Goal: Register for event/course

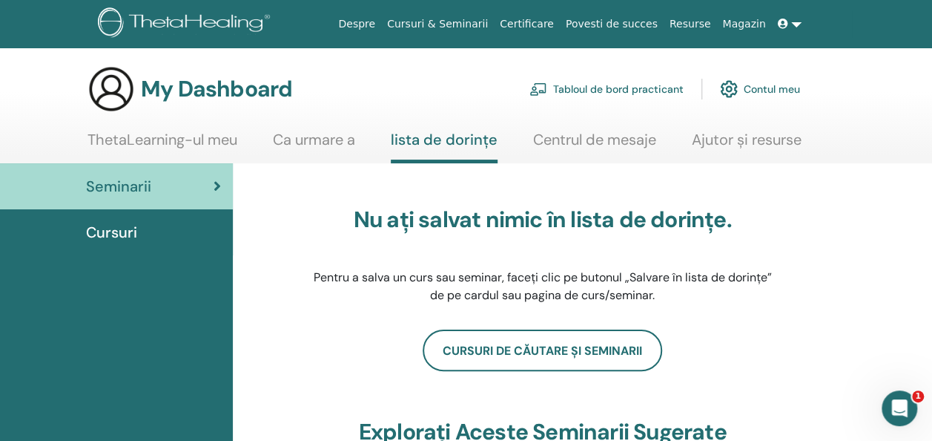
click at [774, 83] on link "Contul meu" at bounding box center [760, 89] width 80 height 33
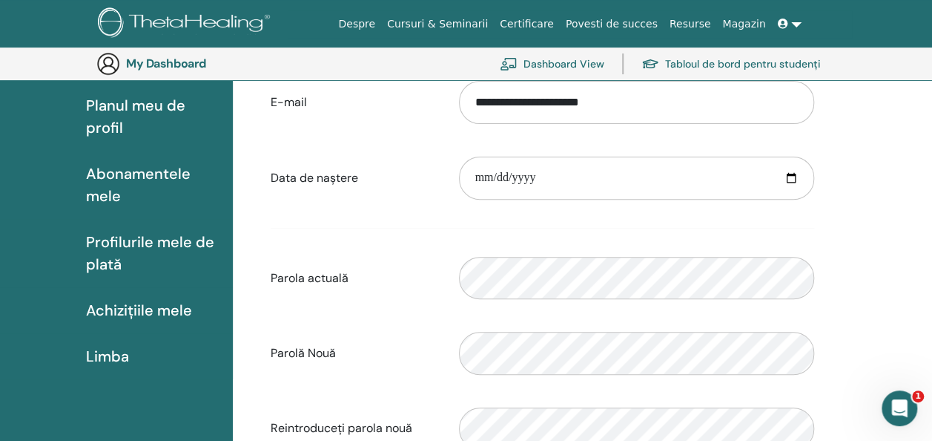
scroll to position [181, 0]
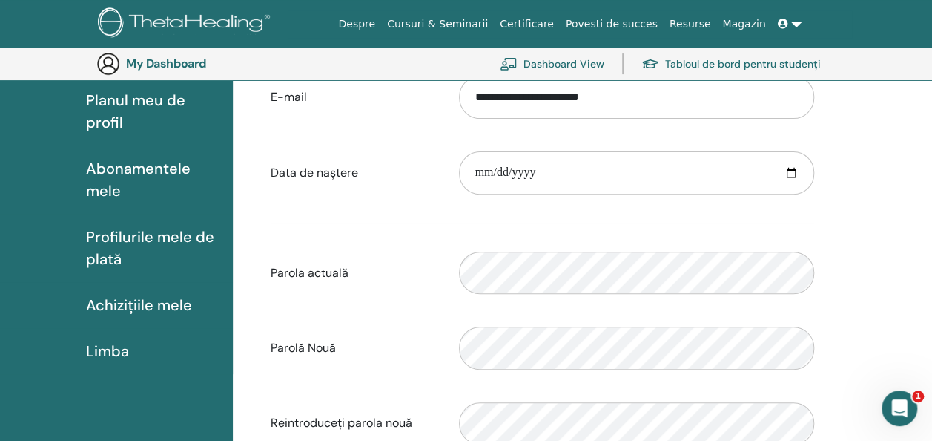
click at [165, 306] on span "Achizițiile mele" at bounding box center [139, 305] width 106 height 22
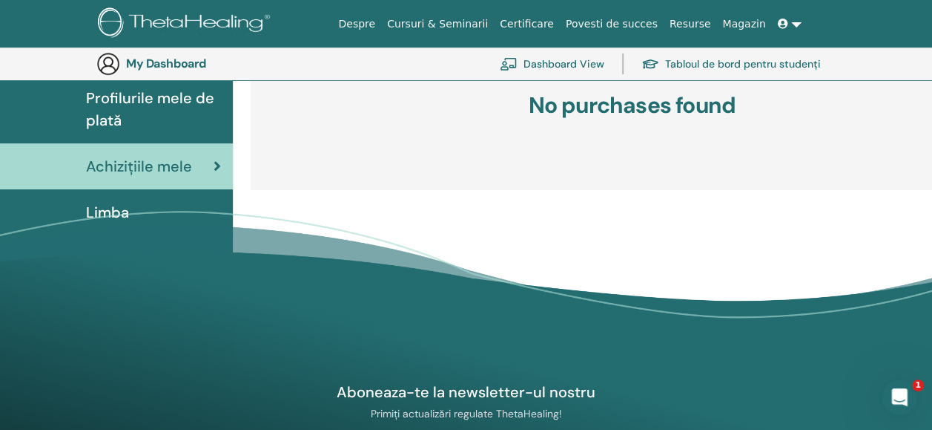
scroll to position [181, 0]
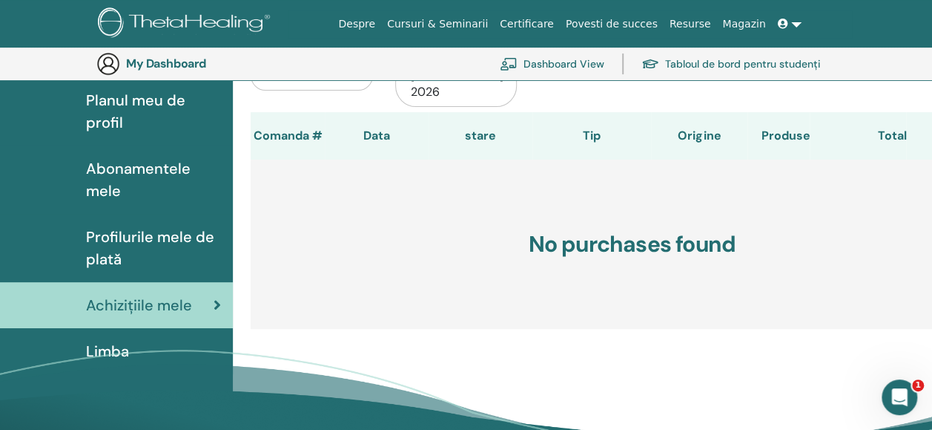
click at [158, 231] on span "Profilurile mele de plată" at bounding box center [153, 248] width 135 height 45
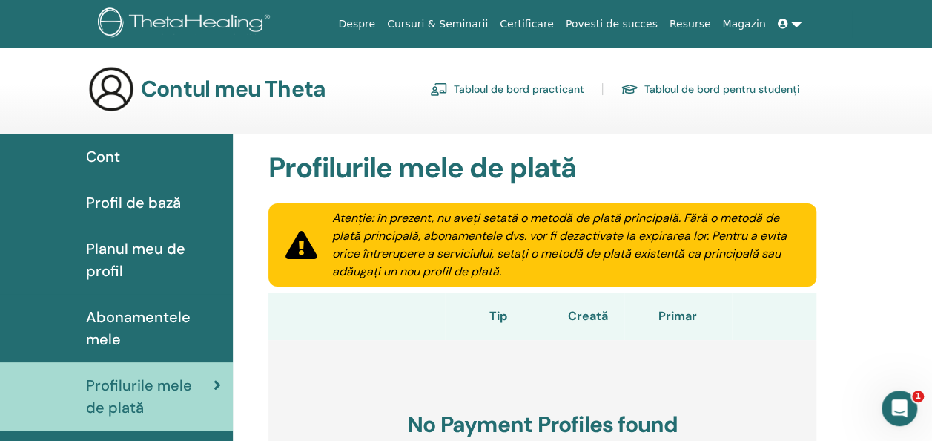
click at [786, 20] on icon at bounding box center [783, 24] width 10 height 10
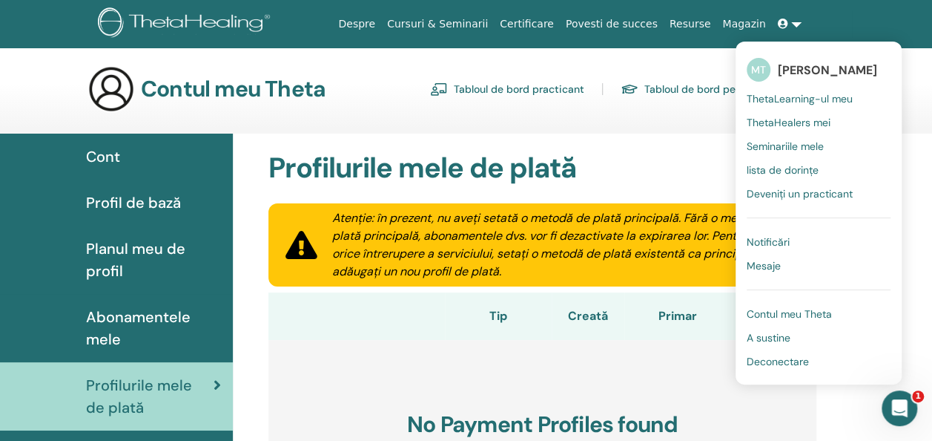
click at [786, 144] on span "Seminariile mele" at bounding box center [785, 145] width 77 height 13
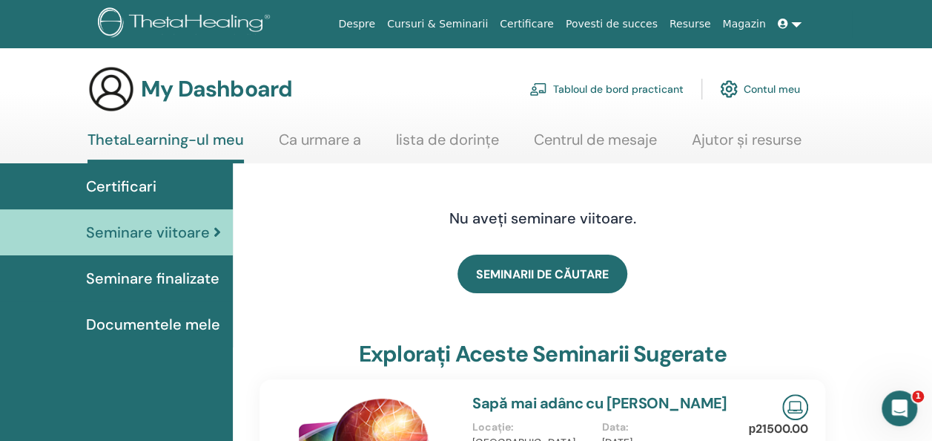
click at [768, 85] on link "Contul meu" at bounding box center [760, 89] width 80 height 33
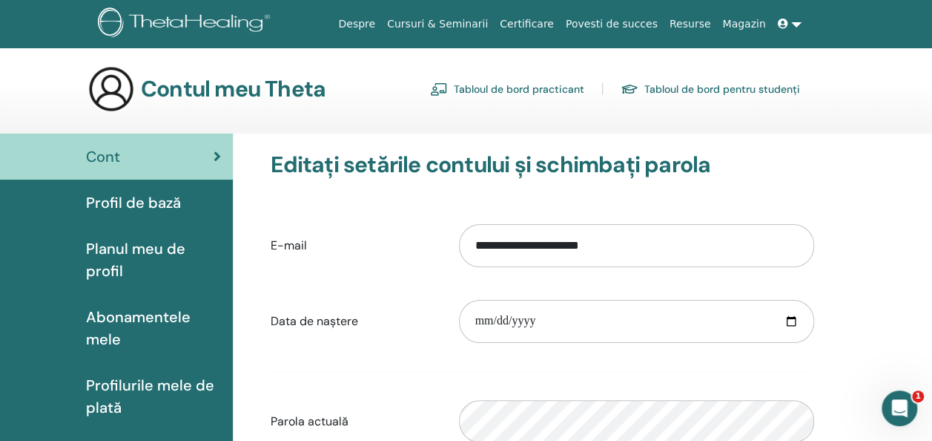
click at [785, 22] on icon at bounding box center [783, 24] width 10 height 10
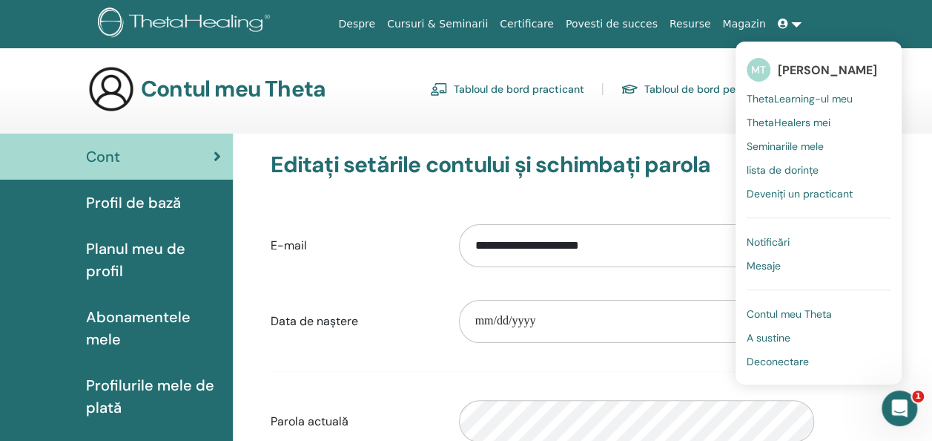
click at [796, 307] on span "Contul meu Theta" at bounding box center [789, 313] width 85 height 13
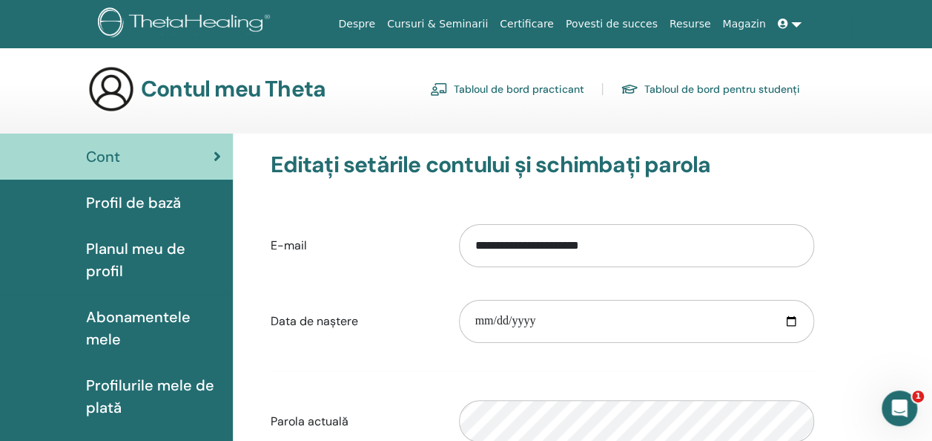
click at [789, 22] on span at bounding box center [784, 24] width 13 height 12
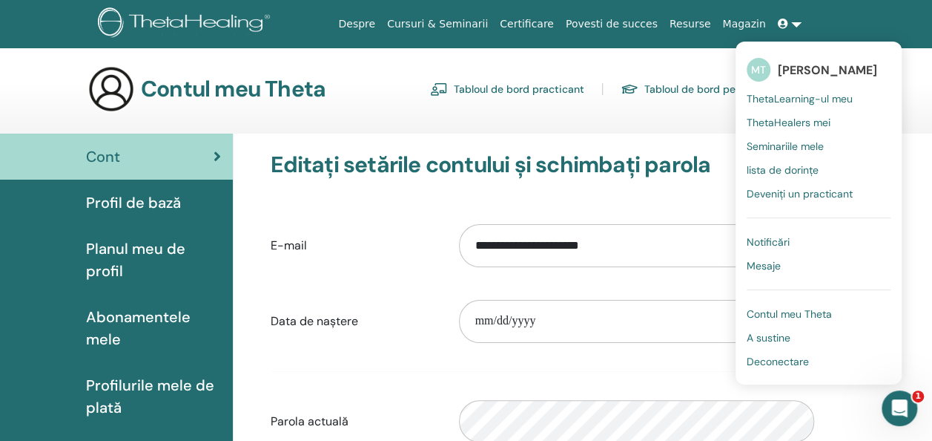
click at [777, 146] on span "Seminariile mele" at bounding box center [785, 145] width 77 height 13
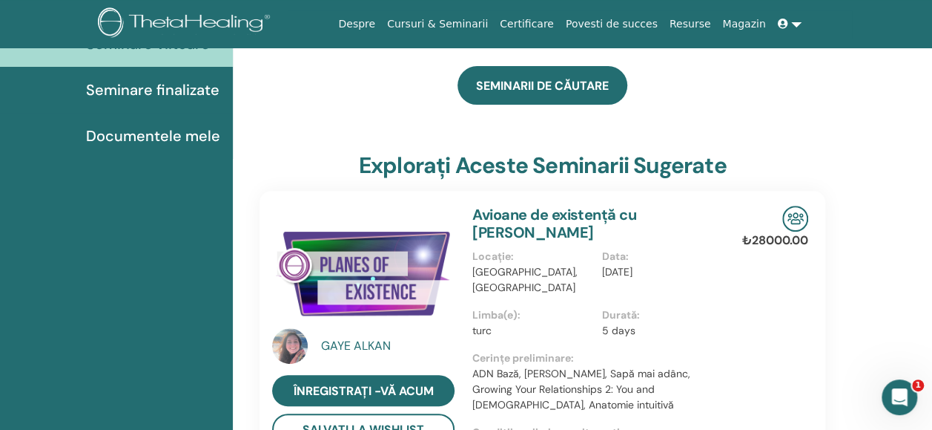
scroll to position [211, 0]
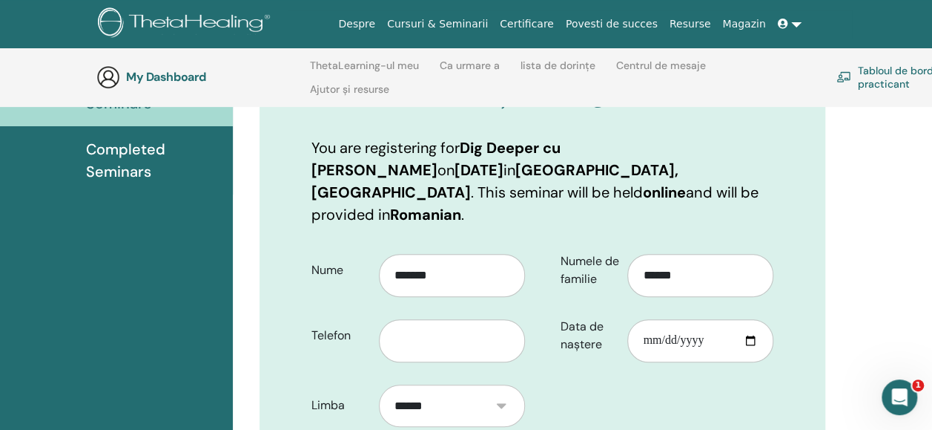
scroll to position [281, 0]
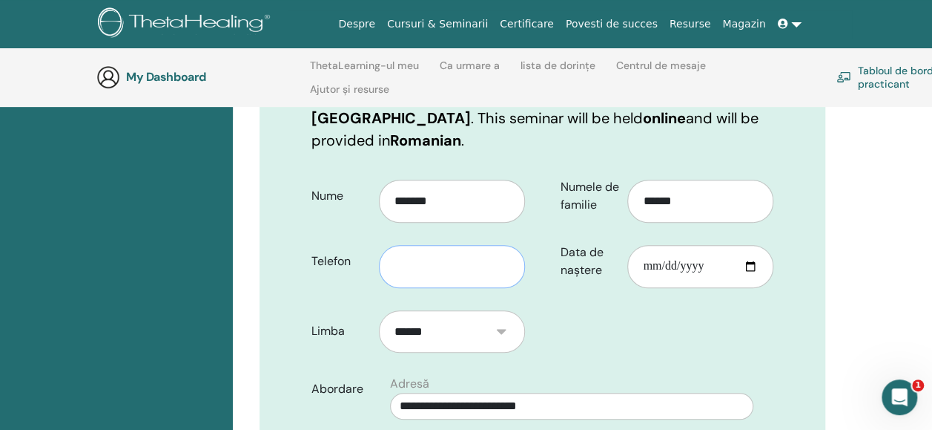
click at [453, 245] on input "text" at bounding box center [452, 266] width 146 height 43
type input "**********"
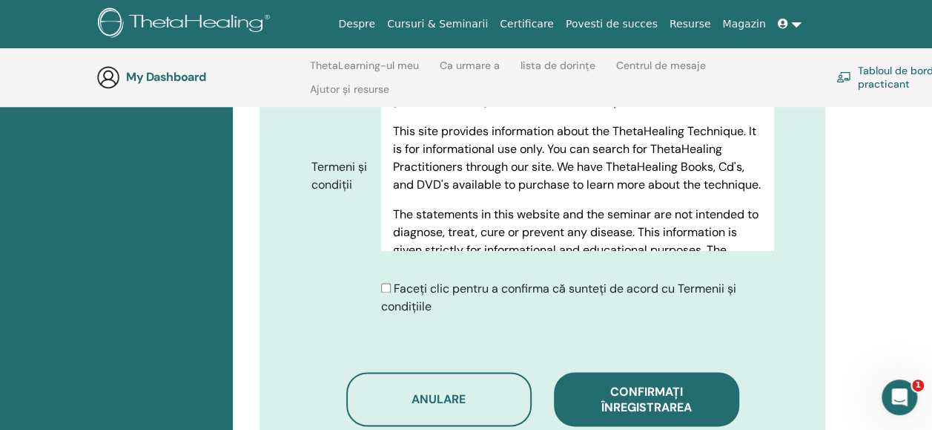
scroll to position [949, 0]
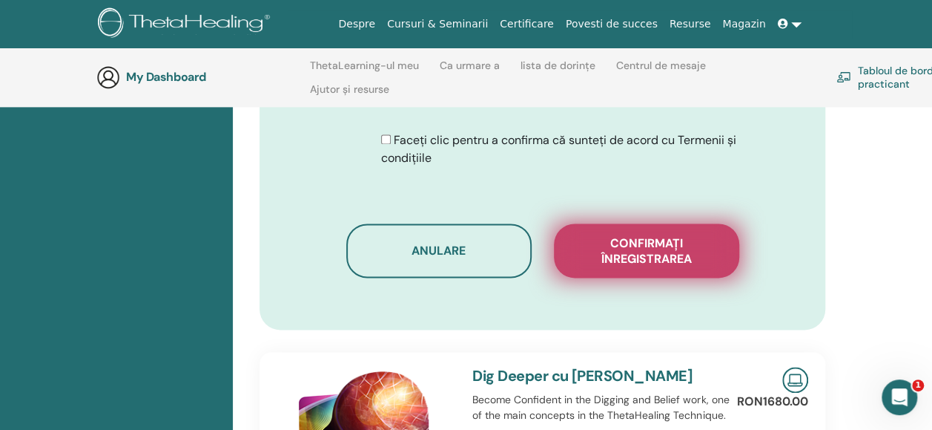
click at [662, 235] on span "Confirmați înregistrarea" at bounding box center [647, 250] width 148 height 31
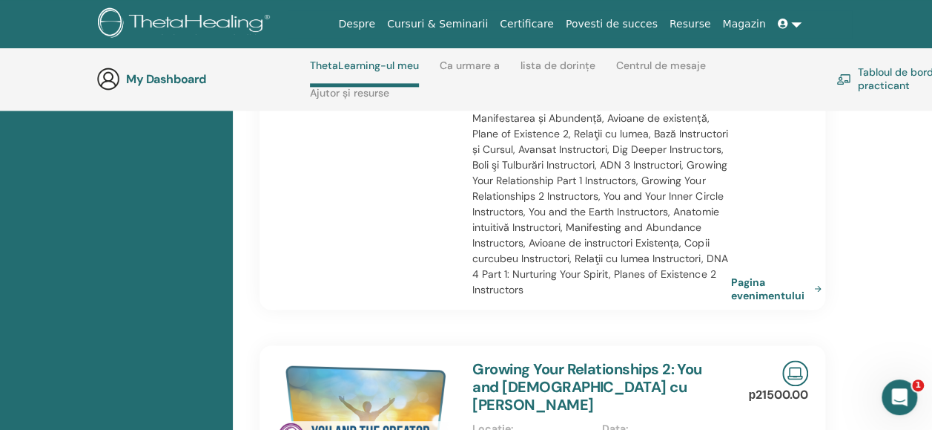
scroll to position [804, 0]
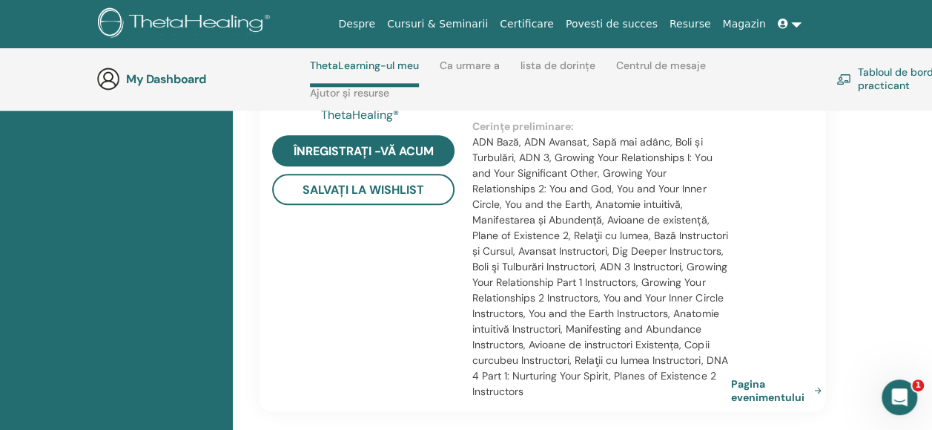
click at [487, 24] on link "Cursuri & Seminarii" at bounding box center [437, 23] width 113 height 27
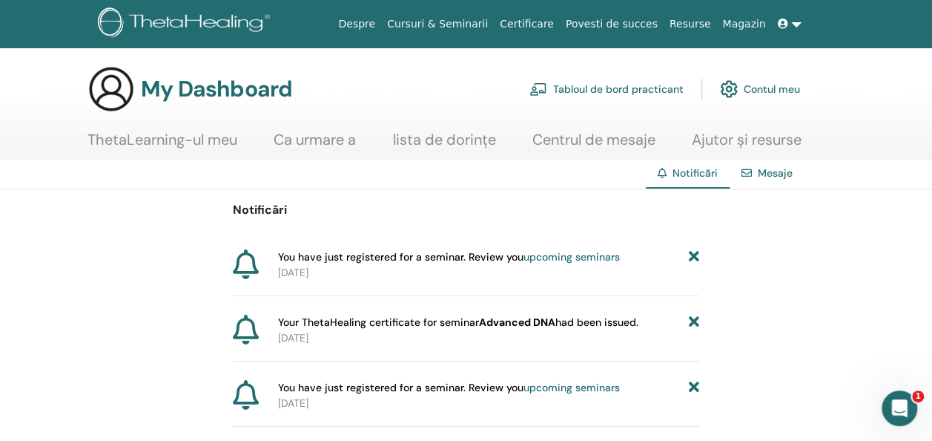
click at [456, 141] on link "lista de dorințe" at bounding box center [444, 145] width 103 height 29
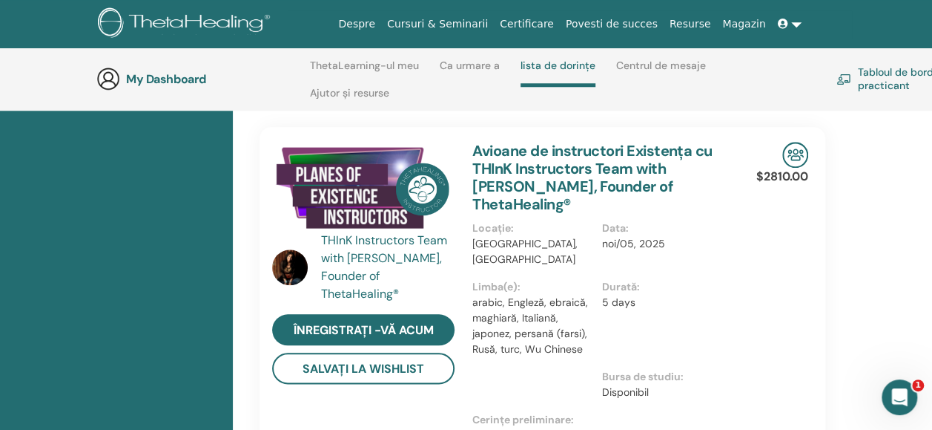
scroll to position [582, 0]
